Goal: Navigation & Orientation: Go to known website

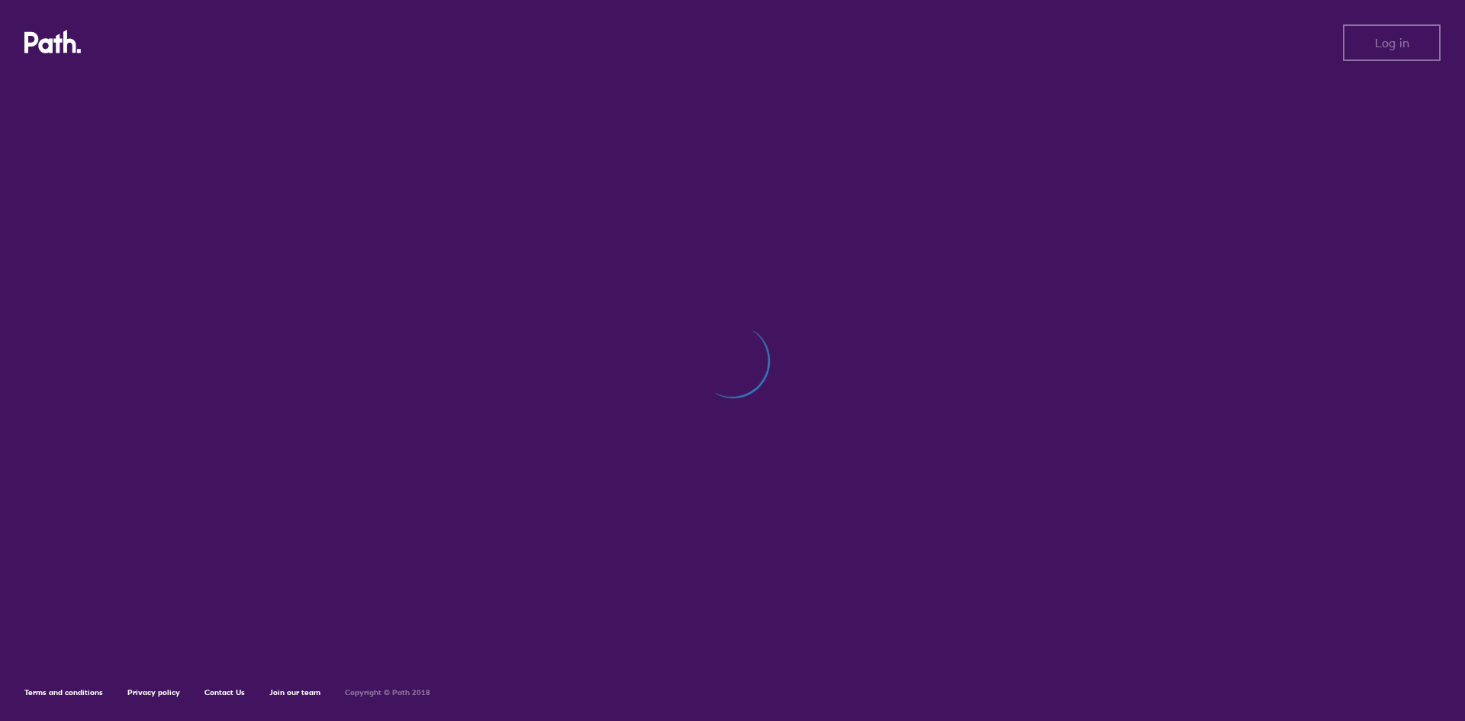
click at [530, 125] on div at bounding box center [732, 368] width 1416 height 581
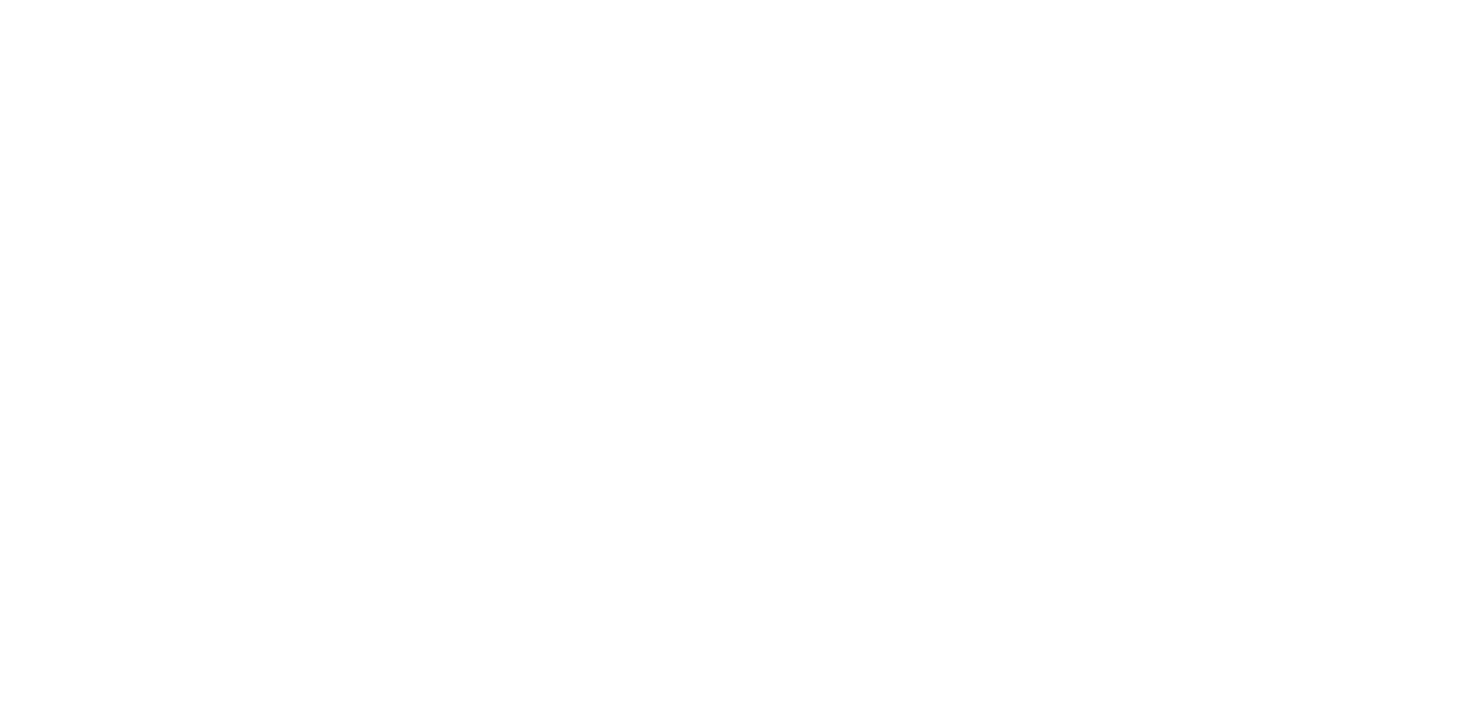
click at [1064, 92] on div at bounding box center [732, 360] width 1465 height 721
